Goal: Task Accomplishment & Management: Manage account settings

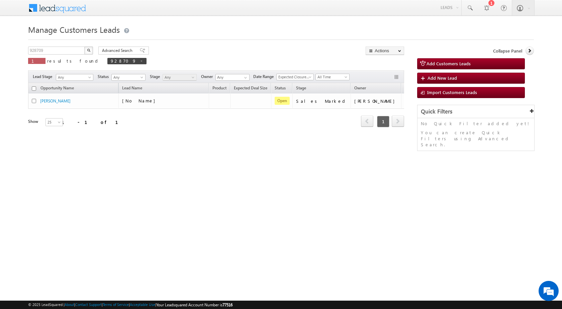
click at [126, 145] on div "Opportunity Name Lead Name Product Expected Deal Size Status Stage Owner Action…" at bounding box center [216, 114] width 376 height 63
click at [107, 60] on span "928709" at bounding box center [126, 61] width 39 height 6
click at [77, 51] on input "928709" at bounding box center [56, 51] width 57 height 8
click at [140, 62] on span at bounding box center [141, 60] width 3 height 3
type input "Search Customers Leads"
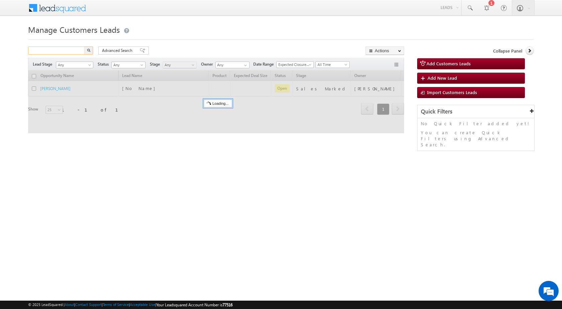
click at [69, 54] on input "text" at bounding box center [56, 51] width 57 height 8
paste input "874135"
type input "874135"
click at [88, 51] on img "button" at bounding box center [88, 50] width 3 height 3
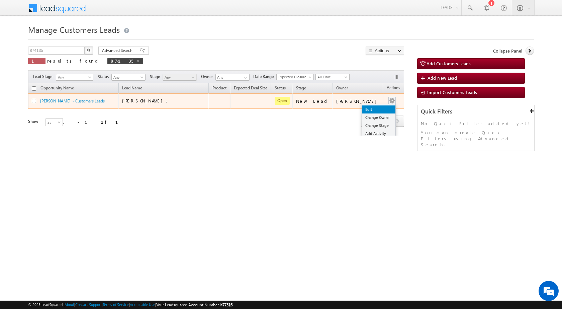
click at [373, 109] on link "Edit" at bounding box center [378, 109] width 33 height 8
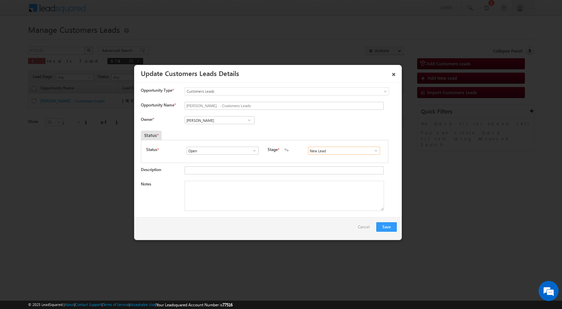
click at [331, 154] on input "New Lead" at bounding box center [344, 151] width 72 height 8
click at [327, 158] on link "Sales Marked" at bounding box center [344, 159] width 72 height 8
type input "Sales Marked"
click at [300, 208] on textarea "Notes" at bounding box center [285, 196] width 200 height 30
click at [218, 188] on textarea "Notes" at bounding box center [285, 196] width 200 height 30
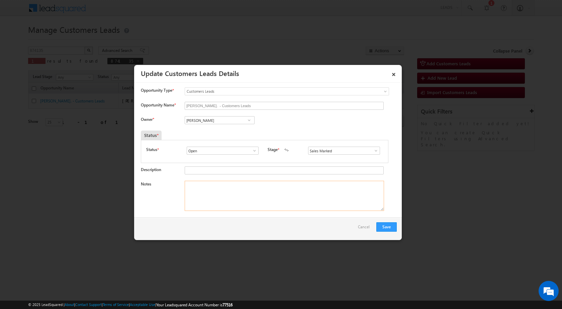
paste textarea "Mobile no - 7417489605 / Name - Ajad Khan / Construction Loan / Lv - 5Lac / Reg…"
type textarea "Mobile no - 7417489605 / Name - Ajad Khan / Construction Loan / Lv - 5Lac / Reg…"
click at [233, 123] on input "[PERSON_NAME]" at bounding box center [220, 120] width 70 height 8
paste input "santosh.kumar2@sgrlimited.in"
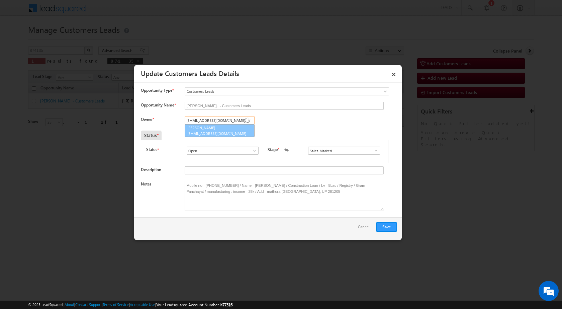
click at [233, 133] on span "santosh.kumar2@sgrlimited.in" at bounding box center [217, 133] width 60 height 5
type input "[PERSON_NAME]"
click at [389, 229] on button "Save" at bounding box center [387, 226] width 20 height 9
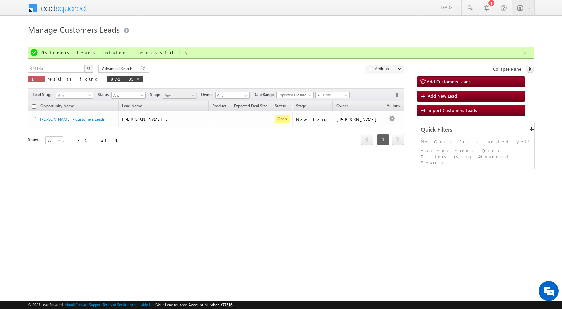
click at [141, 192] on html "Menu Surbhi Dhadve sitar a5@ks erve." at bounding box center [281, 103] width 562 height 207
click at [327, 207] on html "Menu Surbhi Dhadve sitar a5@ks erve." at bounding box center [281, 103] width 562 height 207
